Goal: Use online tool/utility: Utilize a website feature to perform a specific function

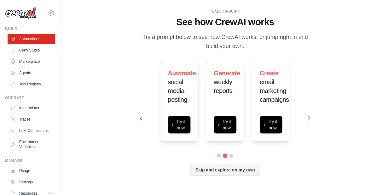
click at [306, 118] on button at bounding box center [308, 118] width 13 height 13
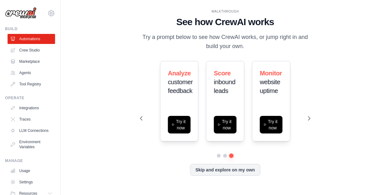
click at [306, 118] on button at bounding box center [308, 118] width 13 height 13
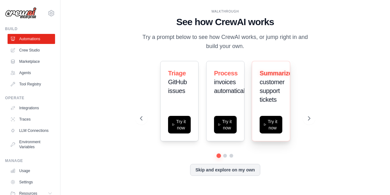
click at [286, 86] on div "Summarize customer support tickets Try it now" at bounding box center [270, 101] width 38 height 80
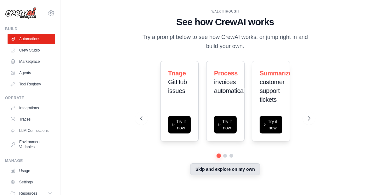
click at [223, 173] on button "Skip and explore on my own" at bounding box center [225, 169] width 70 height 12
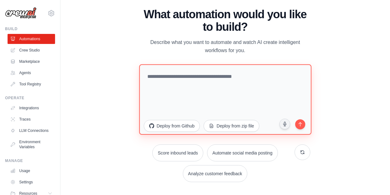
click at [195, 76] on textarea at bounding box center [225, 99] width 172 height 70
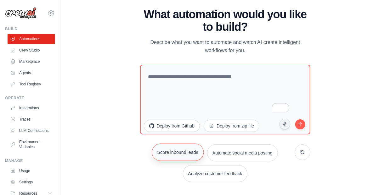
click at [181, 152] on button "Score inbound leads" at bounding box center [178, 152] width 52 height 17
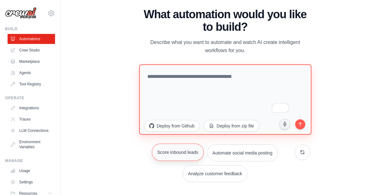
type textarea "**********"
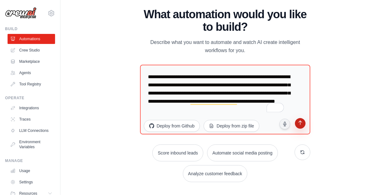
click at [296, 123] on button "submit" at bounding box center [300, 124] width 12 height 12
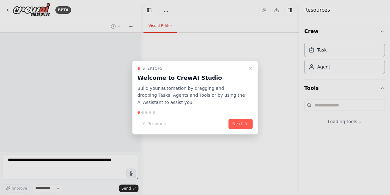
select select "****"
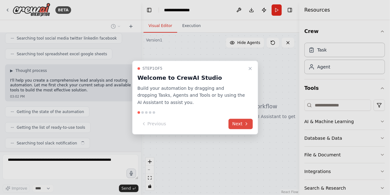
scroll to position [150, 0]
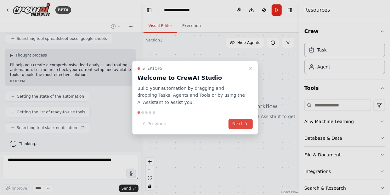
click at [234, 122] on button "Next" at bounding box center [240, 124] width 24 height 10
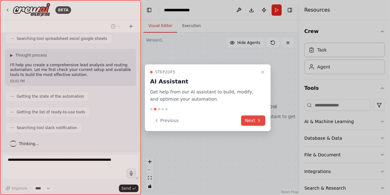
click at [252, 121] on button "Next" at bounding box center [253, 120] width 24 height 10
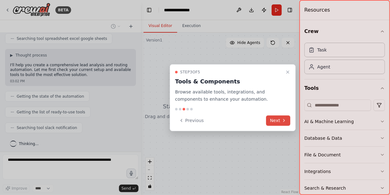
click at [271, 120] on button "Next" at bounding box center [278, 120] width 24 height 10
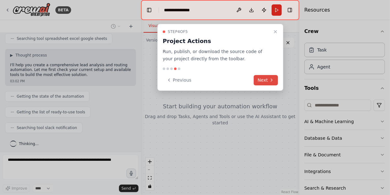
click at [266, 80] on button "Next" at bounding box center [265, 80] width 24 height 10
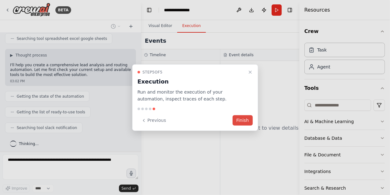
click at [245, 124] on button "Finish" at bounding box center [242, 120] width 20 height 10
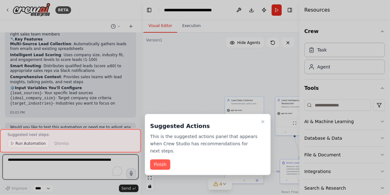
scroll to position [575, 0]
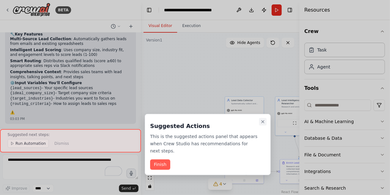
click at [261, 122] on icon "Close walkthrough" at bounding box center [262, 121] width 5 height 5
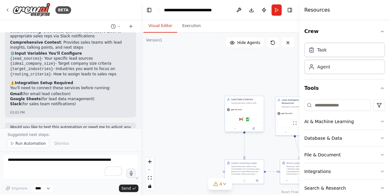
scroll to position [611, 0]
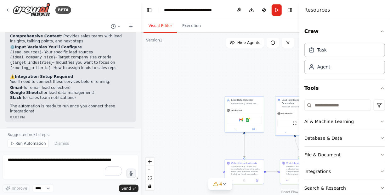
click at [218, 135] on div ".deletable-edge-delete-btn { width: 20px; height: 20px; border: 0px solid #ffff…" at bounding box center [220, 114] width 158 height 163
click at [149, 161] on icon "zoom in" at bounding box center [150, 162] width 4 height 4
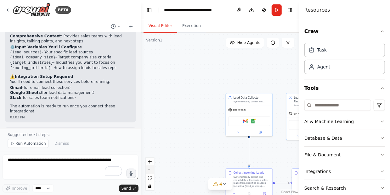
click at [150, 169] on button "zoom out" at bounding box center [150, 170] width 8 height 8
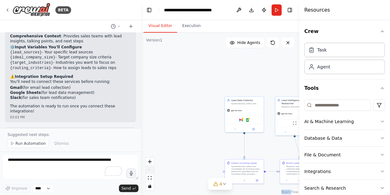
click at [150, 169] on div "React Flow controls" at bounding box center [150, 174] width 8 height 33
click at [149, 179] on icon "fit view" at bounding box center [150, 177] width 4 height 3
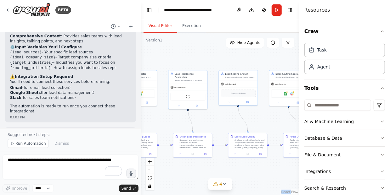
scroll to position [608, 0]
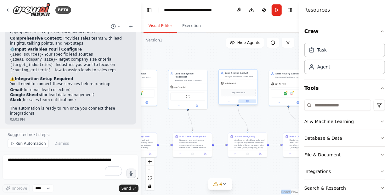
click at [247, 102] on button at bounding box center [247, 102] width 18 height 4
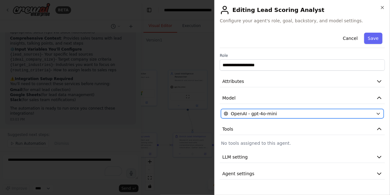
click at [285, 109] on button "OpenAI - gpt-4o-mini" at bounding box center [302, 113] width 163 height 9
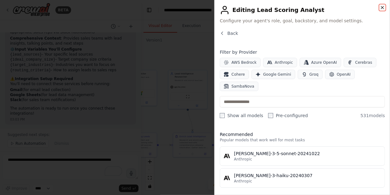
click at [383, 8] on icon "button" at bounding box center [381, 7] width 5 height 5
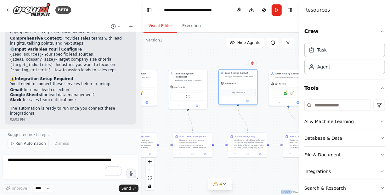
click at [239, 93] on span "Drop tools here" at bounding box center [237, 92] width 14 height 3
click at [235, 91] on span "Drop tools here" at bounding box center [237, 92] width 14 height 3
click at [241, 95] on div "Drop tools here" at bounding box center [237, 93] width 35 height 8
click at [247, 102] on icon at bounding box center [247, 101] width 3 height 3
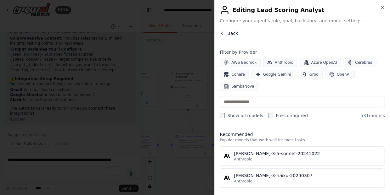
click at [231, 36] on span "Back" at bounding box center [232, 33] width 11 height 6
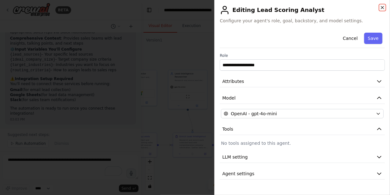
click at [382, 9] on icon "button" at bounding box center [381, 7] width 5 height 5
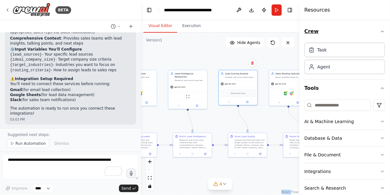
click at [379, 31] on icon "button" at bounding box center [381, 31] width 5 height 5
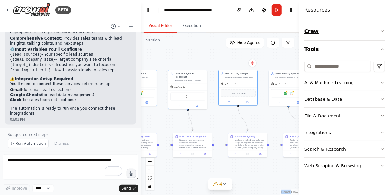
click at [379, 31] on button "Crew" at bounding box center [344, 32] width 80 height 18
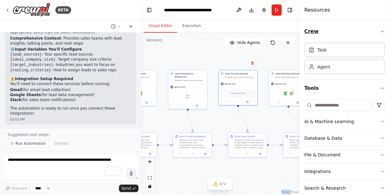
click at [379, 31] on icon "button" at bounding box center [381, 31] width 5 height 5
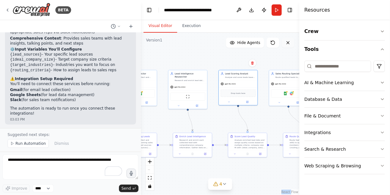
click at [284, 44] on button at bounding box center [287, 43] width 13 height 10
click at [286, 43] on icon at bounding box center [287, 42] width 5 height 5
click at [293, 42] on button at bounding box center [287, 43] width 13 height 10
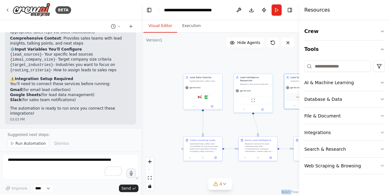
drag, startPoint x: 197, startPoint y: 166, endPoint x: 264, endPoint y: 170, distance: 67.7
click at [264, 170] on div ".deletable-edge-delete-btn { width: 20px; height: 20px; border: 0px solid #ffff…" at bounding box center [220, 114] width 158 height 163
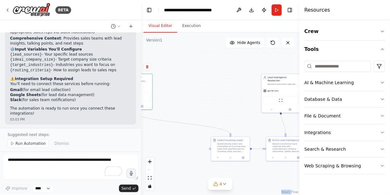
drag, startPoint x: 175, startPoint y: 110, endPoint x: 132, endPoint y: 111, distance: 43.7
click at [132, 111] on div "BETA Develop a crew that analyzes incoming sales leads from various sources (we…" at bounding box center [195, 97] width 390 height 195
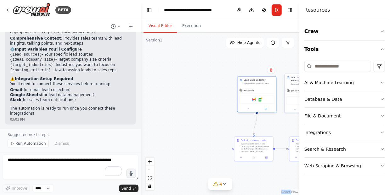
drag, startPoint x: 146, startPoint y: 87, endPoint x: 276, endPoint y: 89, distance: 130.2
click at [276, 89] on div "Lead Data Collector Systematically collect and consolidate incoming sales leads…" at bounding box center [256, 94] width 39 height 36
click at [247, 153] on div "Collect Incoming Leads Systematically collect and consolidate all incoming sale…" at bounding box center [253, 145] width 39 height 18
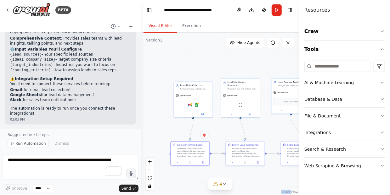
drag, startPoint x: 284, startPoint y: 123, endPoint x: 221, endPoint y: 127, distance: 63.7
click at [221, 127] on div ".deletable-edge-delete-btn { width: 20px; height: 20px; border: 0px solid #ffff…" at bounding box center [220, 114] width 158 height 163
click at [240, 103] on img at bounding box center [240, 105] width 4 height 4
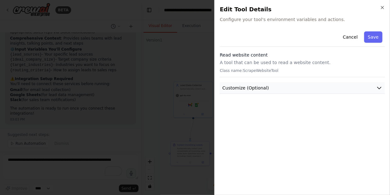
click at [263, 83] on button "Customize (Optional)" at bounding box center [301, 88] width 165 height 12
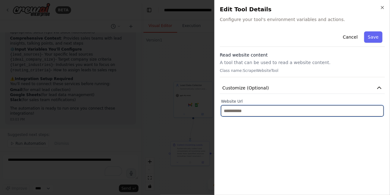
click at [353, 109] on input "text" at bounding box center [302, 110] width 163 height 11
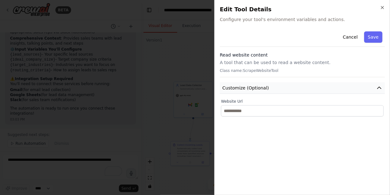
click at [371, 85] on button "Customize (Optional)" at bounding box center [301, 88] width 165 height 12
click at [350, 35] on button "Cancel" at bounding box center [350, 36] width 22 height 11
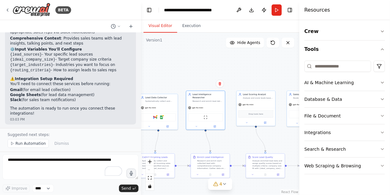
drag, startPoint x: 268, startPoint y: 117, endPoint x: 233, endPoint y: 130, distance: 37.0
click at [233, 130] on div ".deletable-edge-delete-btn { width: 20px; height: 20px; border: 0px solid #ffff…" at bounding box center [220, 114] width 158 height 163
click at [247, 114] on div "Drop tools here" at bounding box center [255, 114] width 35 height 8
click at [247, 123] on icon at bounding box center [246, 122] width 3 height 3
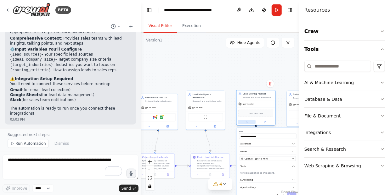
click at [246, 123] on button at bounding box center [247, 122] width 18 height 4
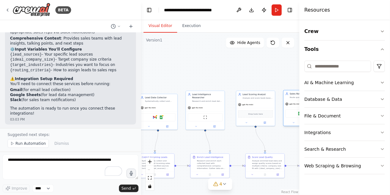
drag, startPoint x: 288, startPoint y: 108, endPoint x: 285, endPoint y: 107, distance: 3.9
click at [285, 107] on div "gpt-4o-mini" at bounding box center [302, 104] width 39 height 7
